Goal: Information Seeking & Learning: Learn about a topic

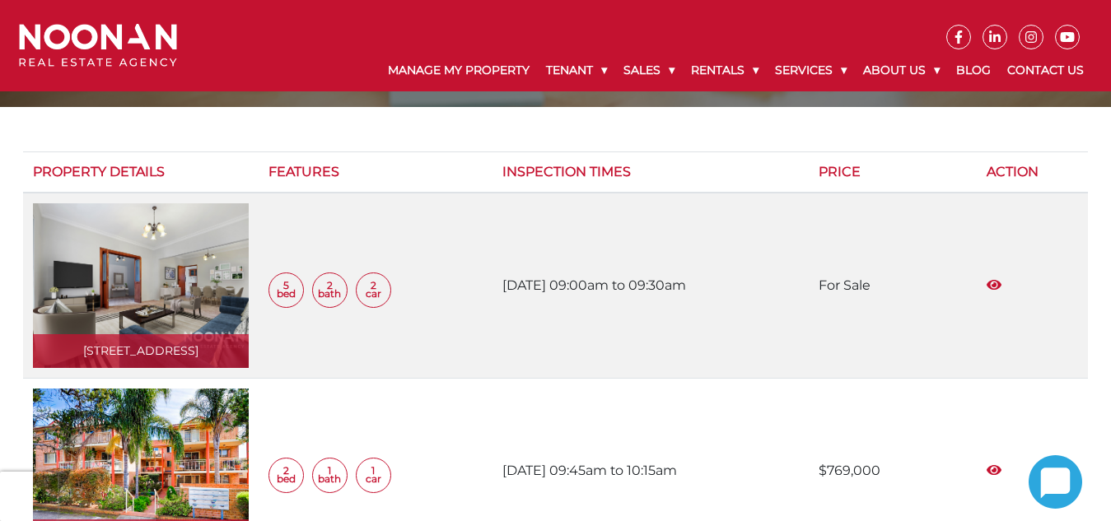
scroll to position [225, 0]
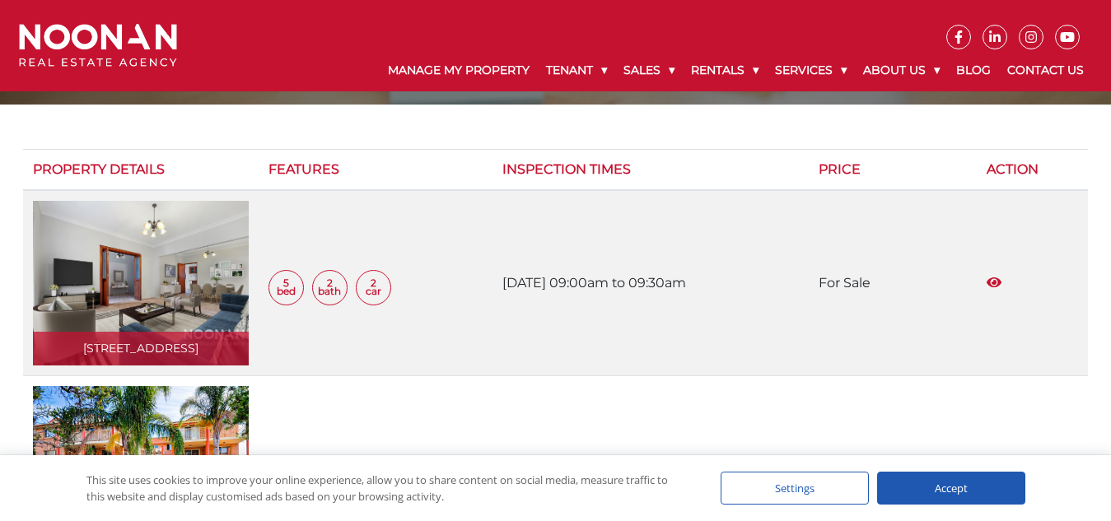
click at [1001, 277] on icon "View More" at bounding box center [994, 282] width 15 height 13
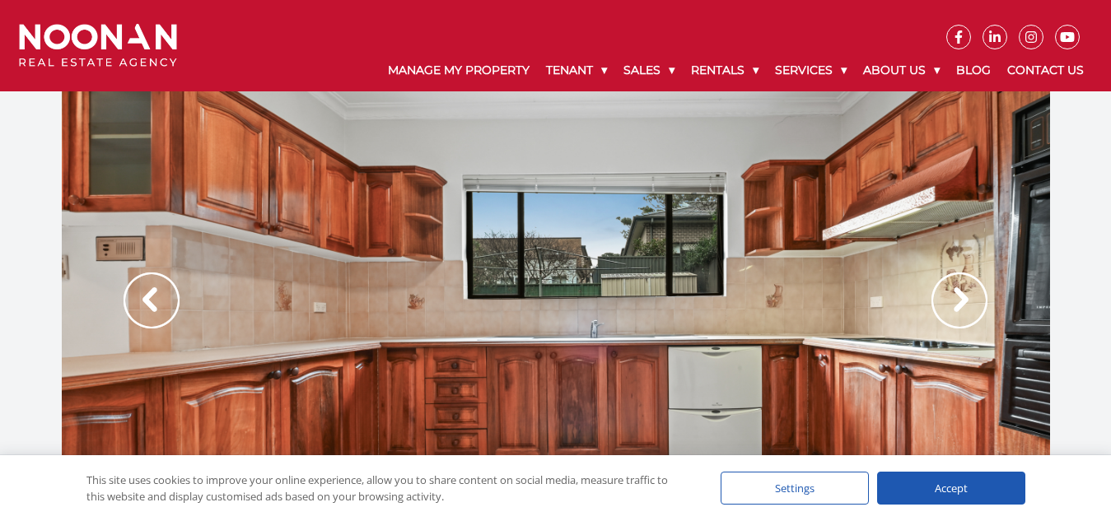
click at [156, 294] on img at bounding box center [152, 301] width 56 height 56
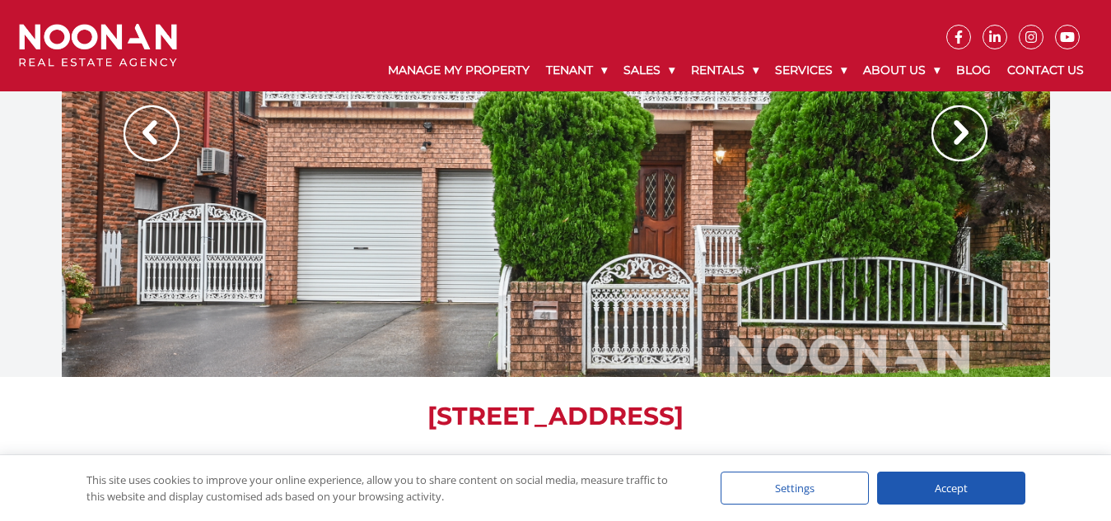
scroll to position [69, 0]
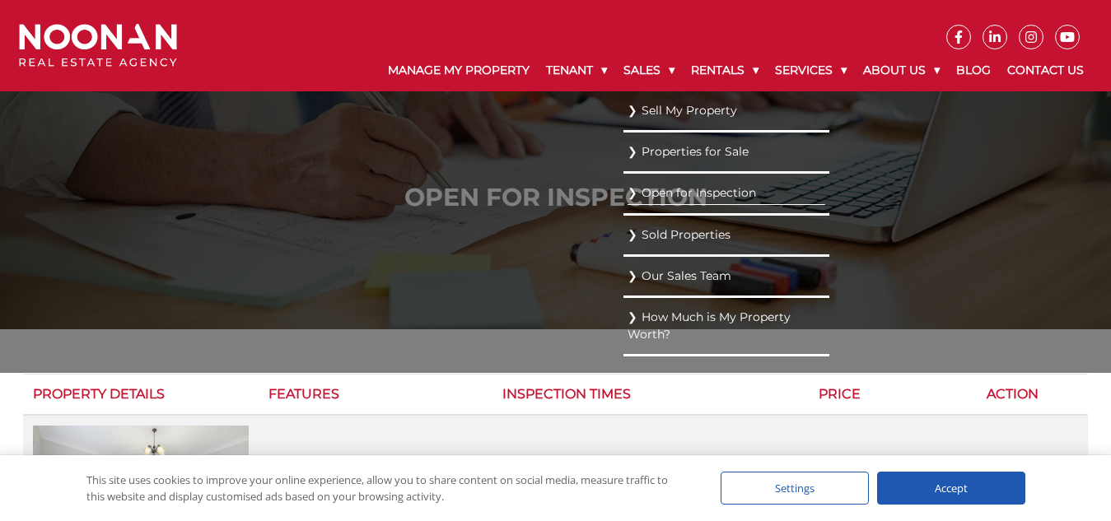
click at [693, 148] on link "Properties for Sale" at bounding box center [727, 152] width 198 height 22
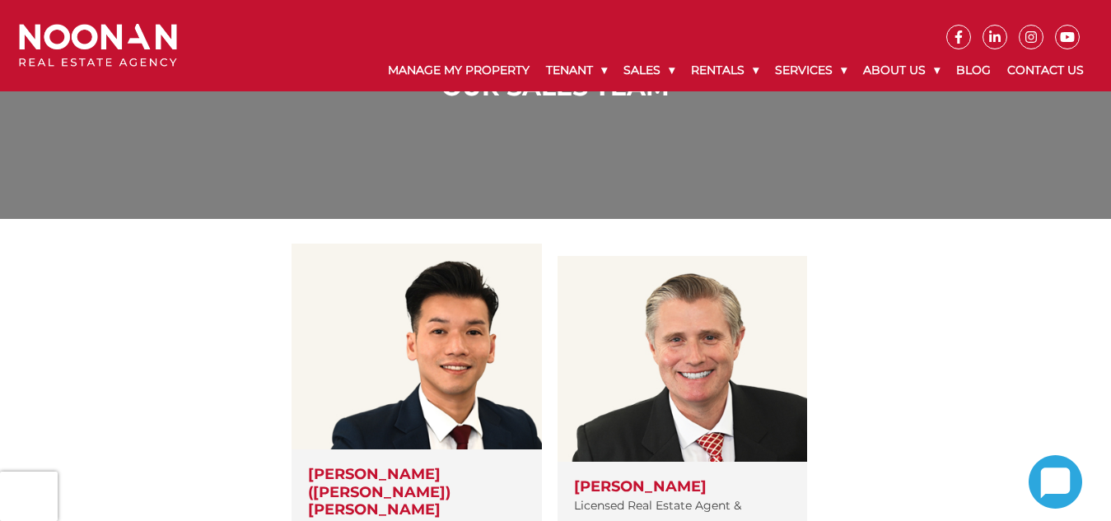
scroll to position [172, 0]
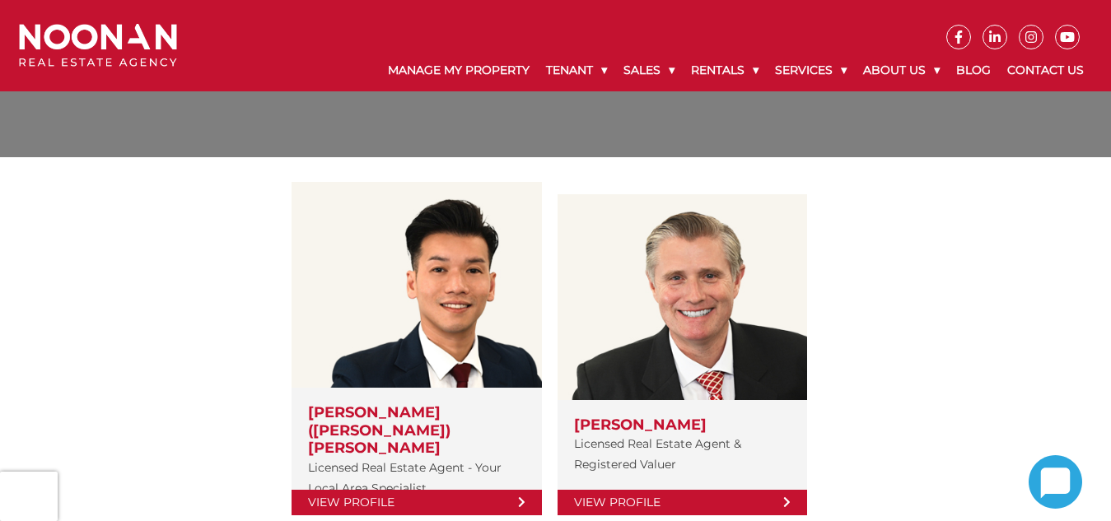
click at [0, 0] on link "View Profile" at bounding box center [0, 0] width 0 height 0
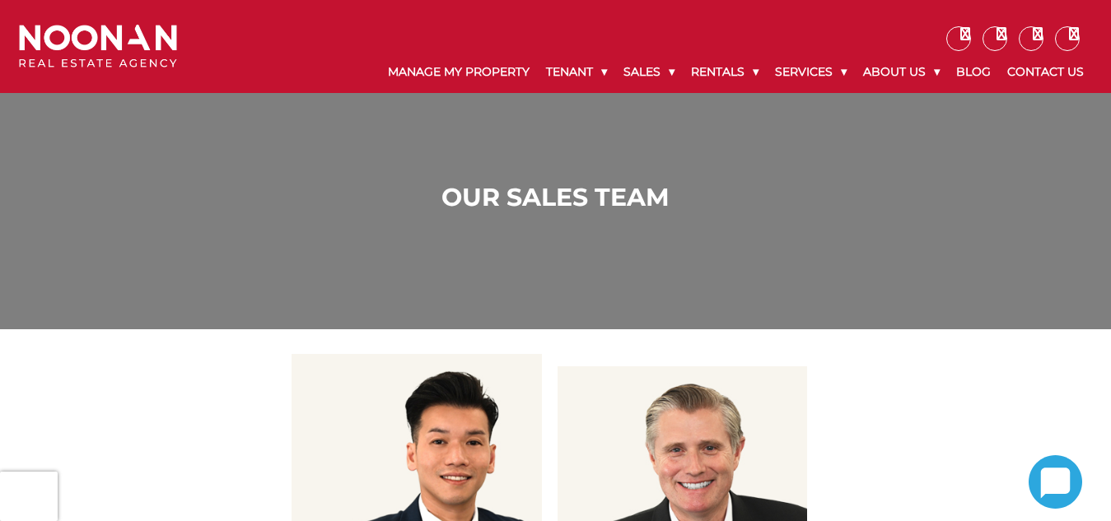
scroll to position [172, 0]
